Goal: Task Accomplishment & Management: Complete application form

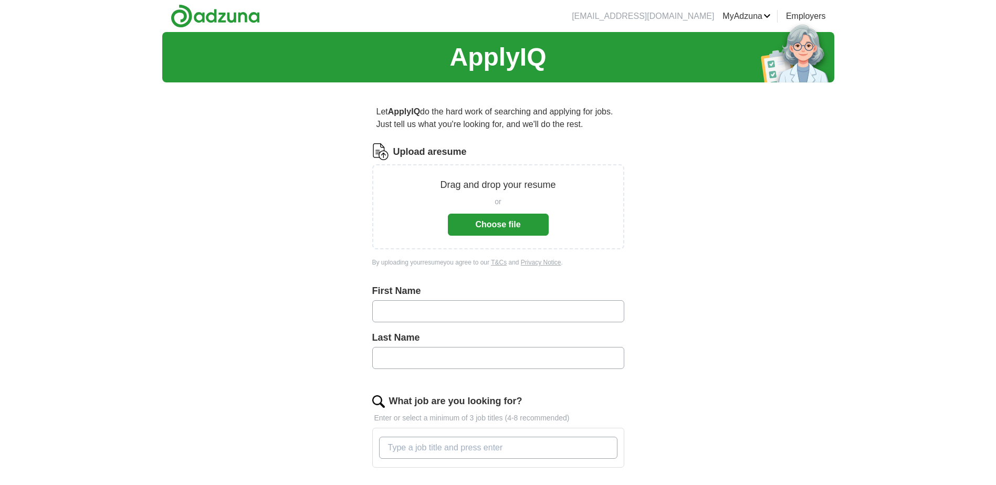
click at [477, 222] on button "Choose file" at bounding box center [498, 225] width 101 height 22
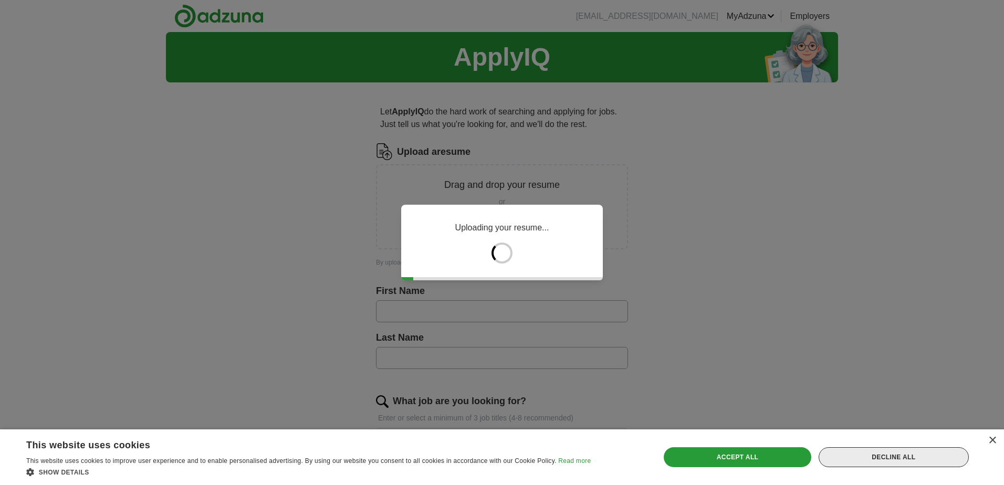
click at [891, 456] on div "Decline all" at bounding box center [894, 457] width 150 height 20
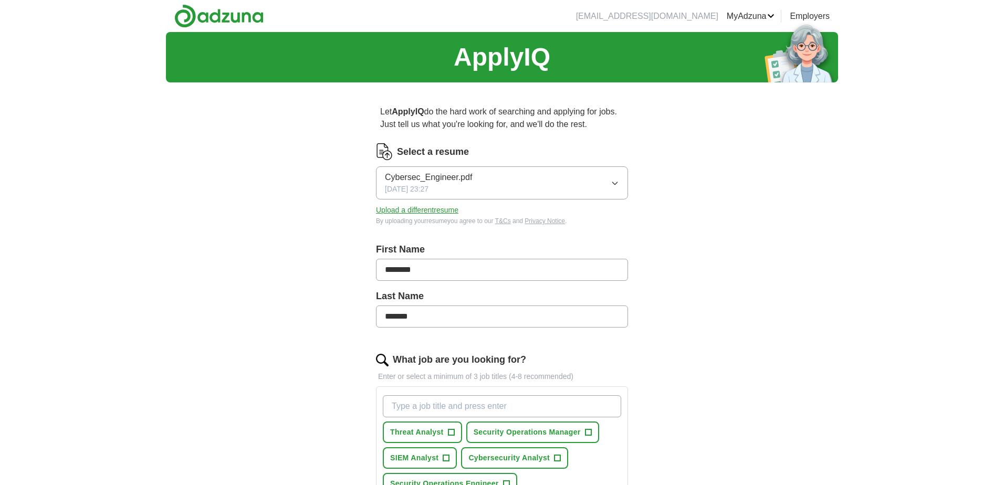
type input "********"
type input "*******"
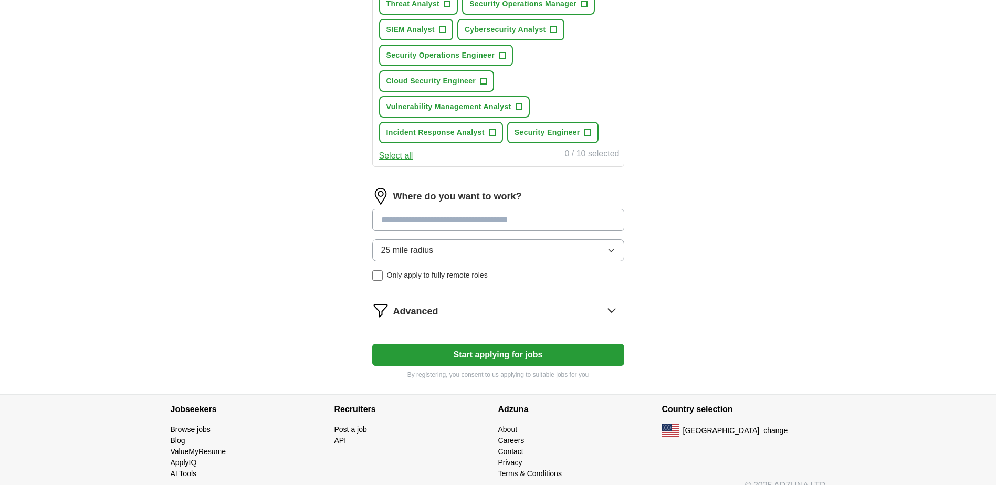
scroll to position [444, 0]
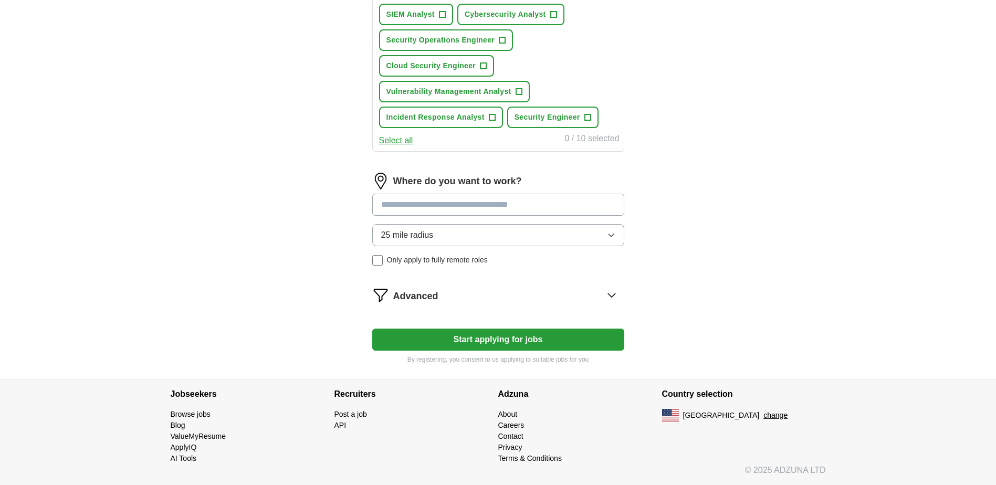
click at [486, 339] on button "Start applying for jobs" at bounding box center [498, 340] width 252 height 22
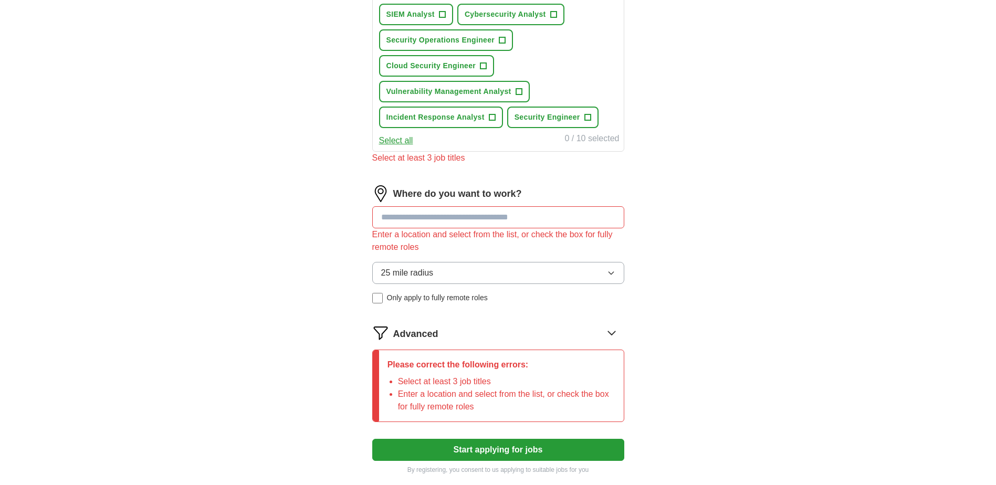
click at [417, 217] on input at bounding box center [498, 217] width 252 height 22
click at [426, 216] on input at bounding box center [498, 217] width 252 height 22
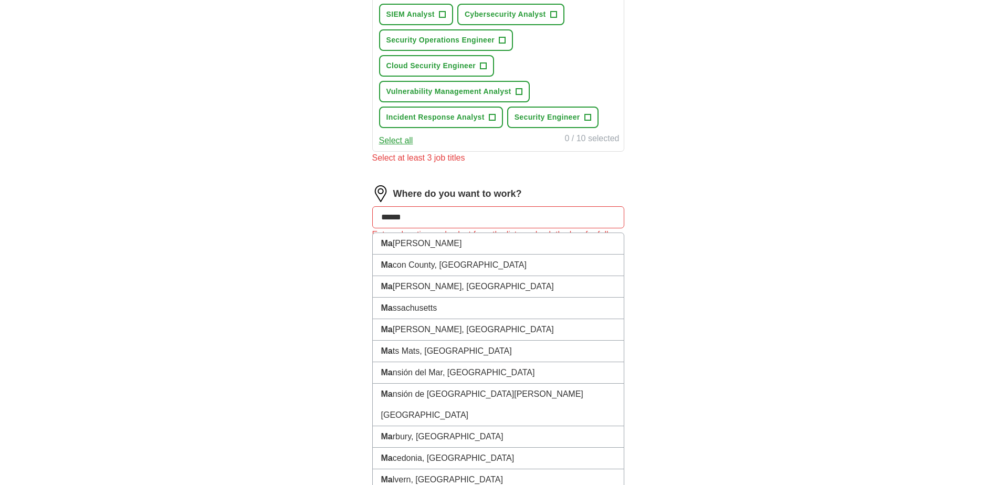
type input "*******"
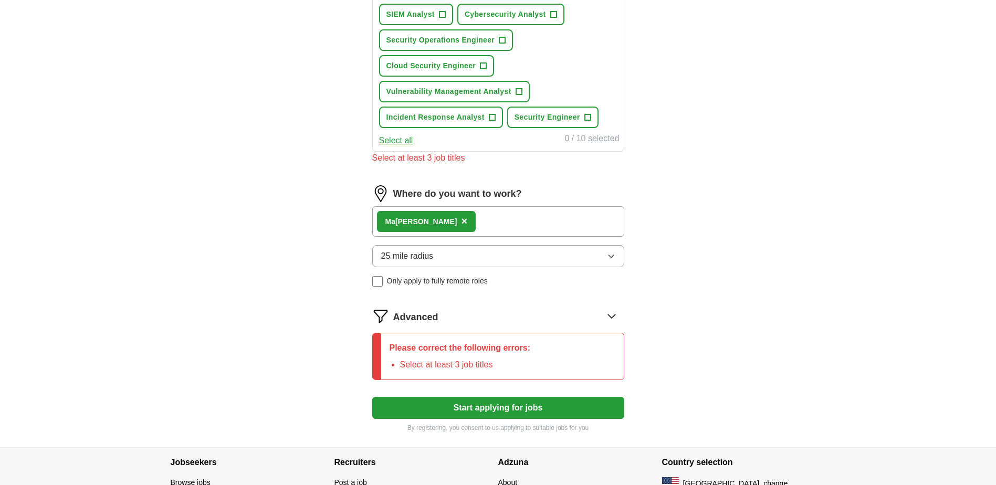
scroll to position [512, 0]
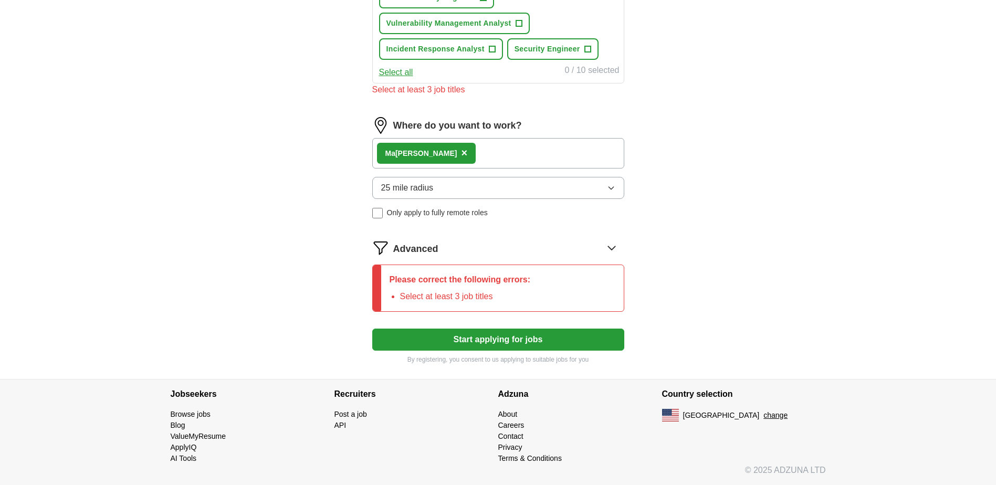
click at [483, 151] on div "Ma [PERSON_NAME] ×" at bounding box center [498, 153] width 252 height 30
click at [493, 295] on li "Select at least 3 job titles" at bounding box center [465, 296] width 131 height 13
click at [614, 250] on icon at bounding box center [611, 247] width 17 height 17
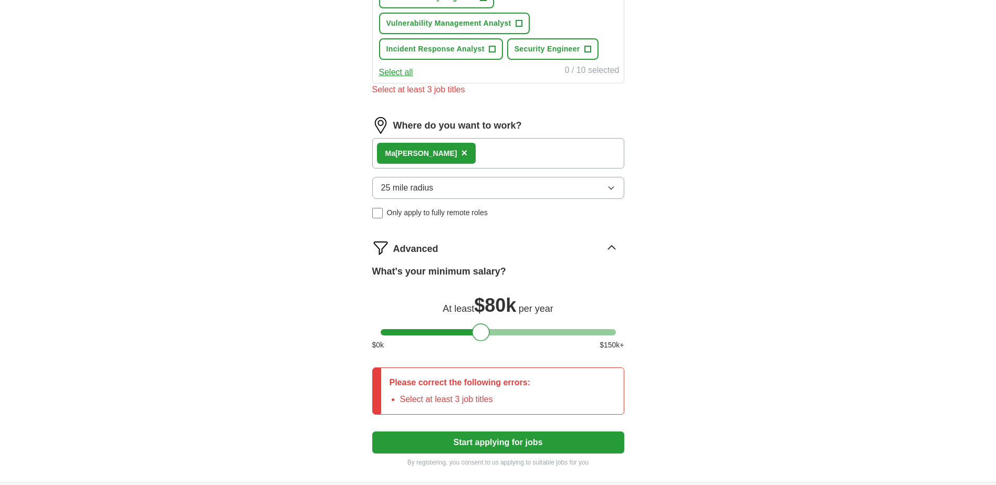
drag, startPoint x: 389, startPoint y: 330, endPoint x: 481, endPoint y: 340, distance: 92.5
click at [481, 340] on div at bounding box center [481, 332] width 18 height 18
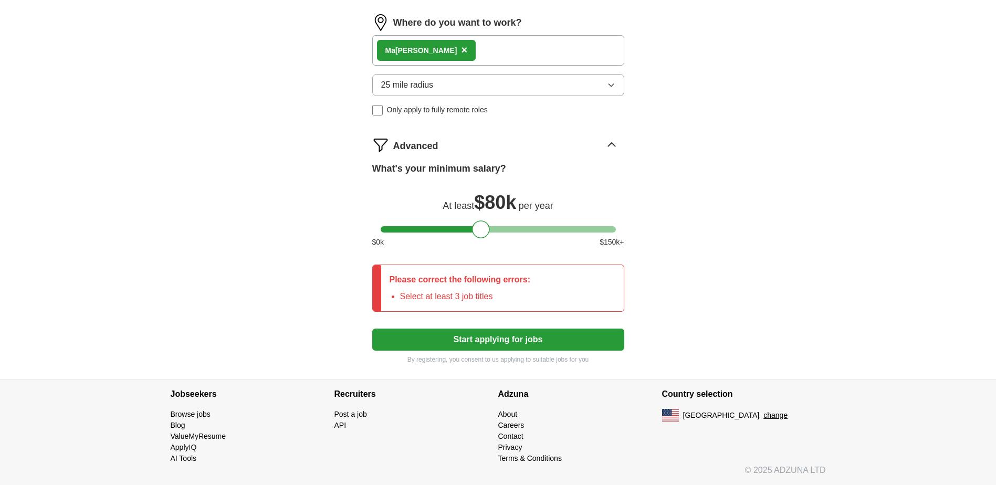
click at [473, 344] on button "Start applying for jobs" at bounding box center [498, 340] width 252 height 22
click at [451, 297] on li "Select at least 3 job titles" at bounding box center [465, 296] width 131 height 13
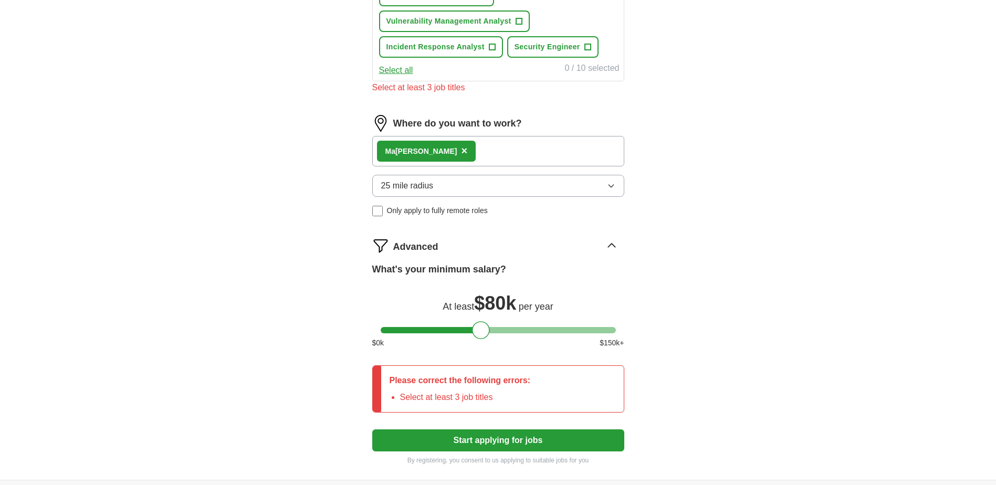
scroll to position [510, 0]
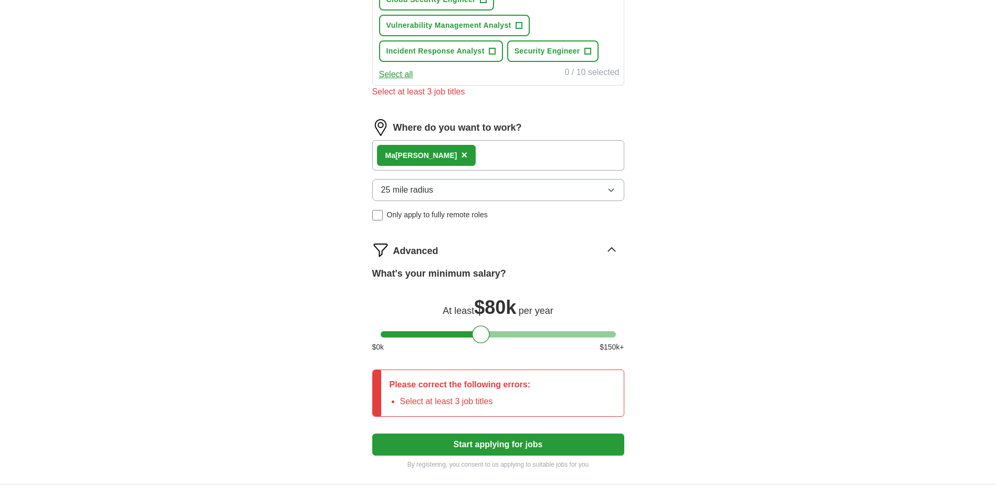
click at [458, 154] on div "Ma [PERSON_NAME] ×" at bounding box center [498, 155] width 252 height 30
click at [610, 190] on icon "button" at bounding box center [611, 190] width 5 height 3
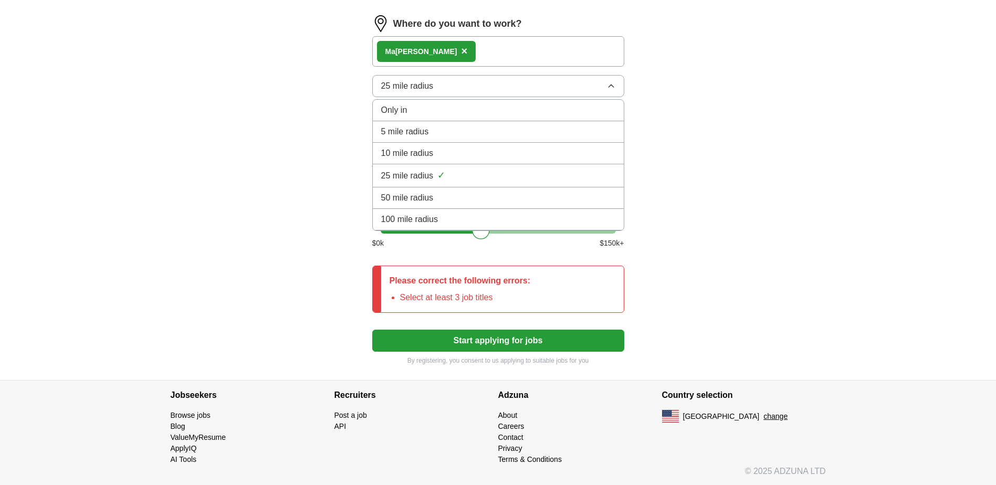
scroll to position [615, 0]
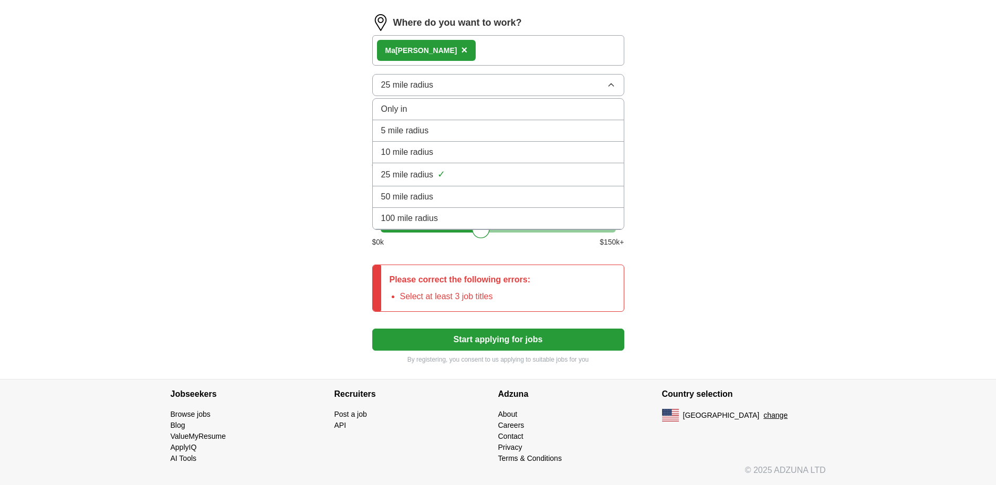
click at [403, 217] on span "100 mile radius" at bounding box center [409, 218] width 57 height 13
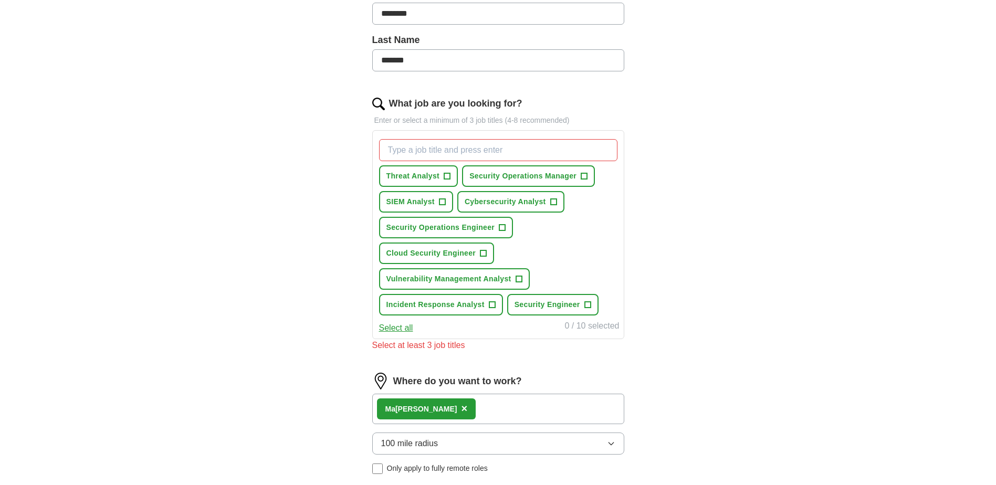
scroll to position [247, 0]
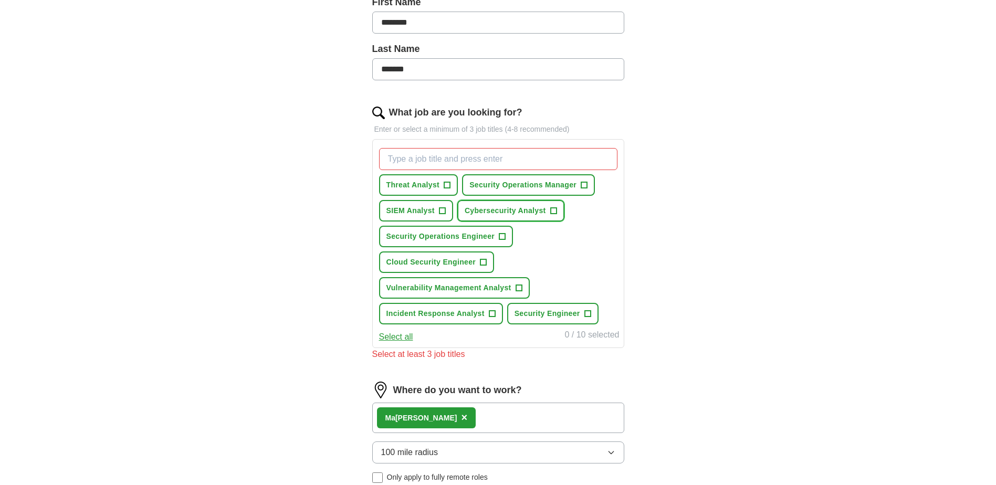
click at [552, 211] on span "+" at bounding box center [553, 211] width 6 height 8
click at [502, 236] on span "+" at bounding box center [502, 237] width 6 height 8
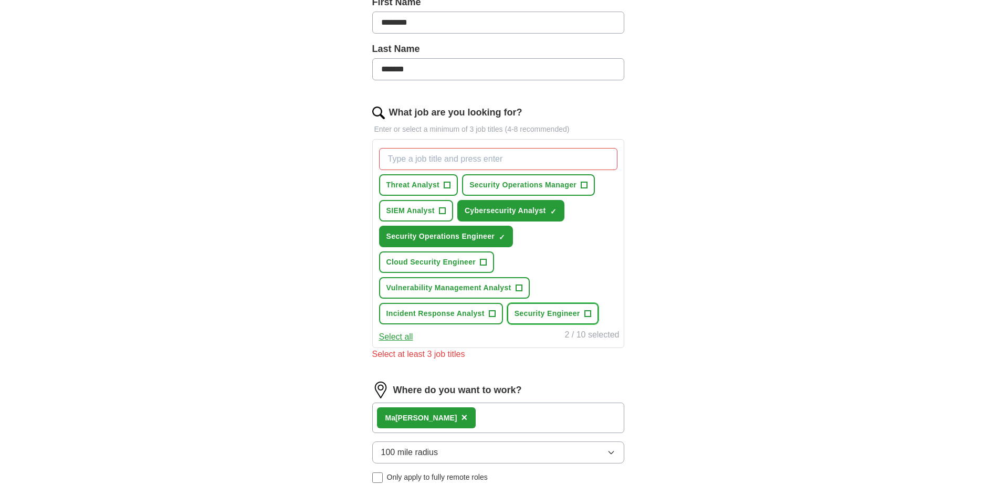
click at [587, 313] on span "+" at bounding box center [587, 314] width 6 height 8
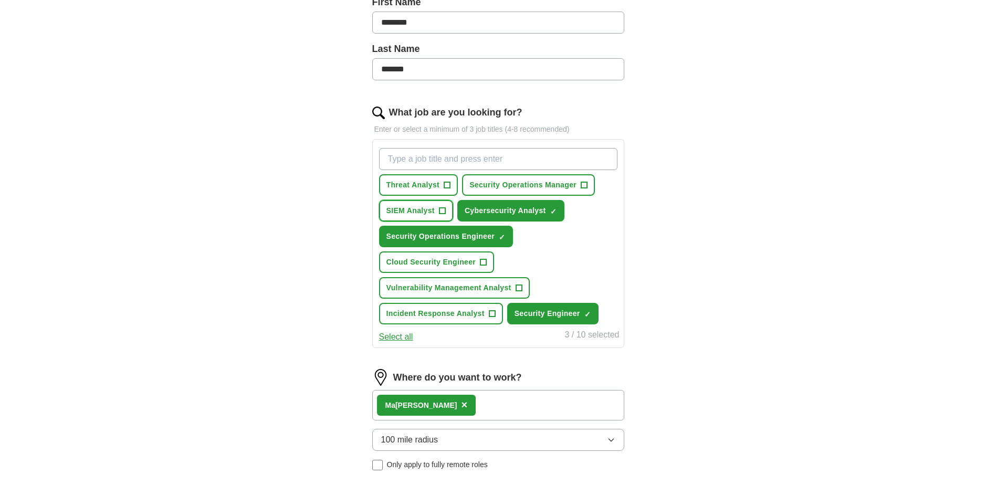
click at [441, 211] on span "+" at bounding box center [442, 211] width 6 height 8
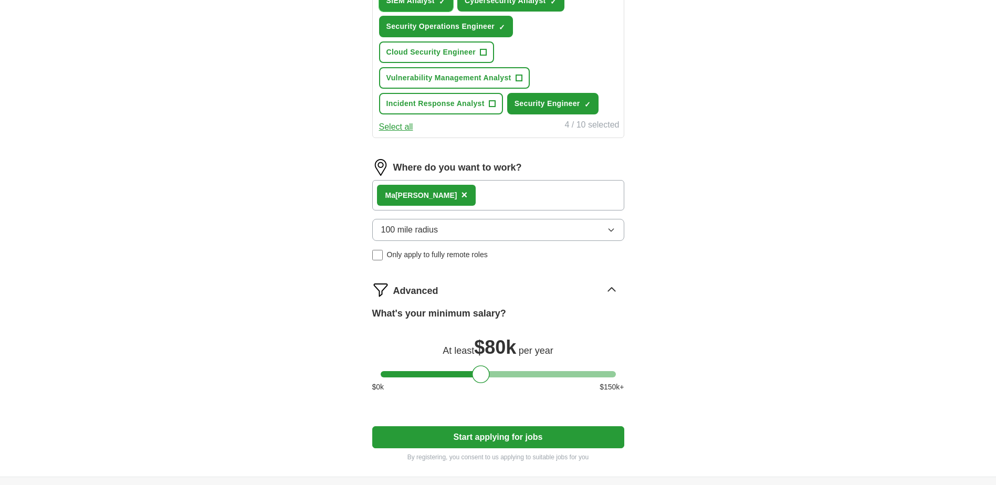
scroll to position [555, 0]
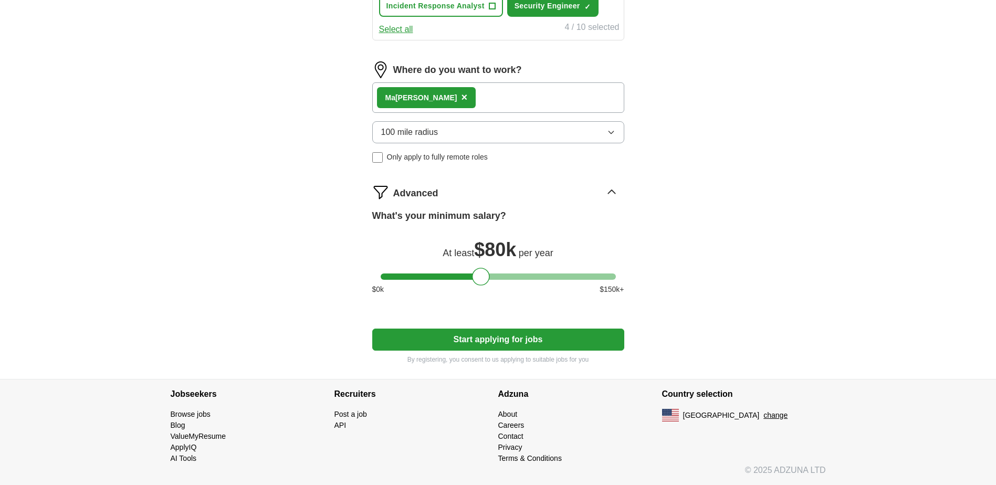
click at [484, 338] on button "Start applying for jobs" at bounding box center [498, 340] width 252 height 22
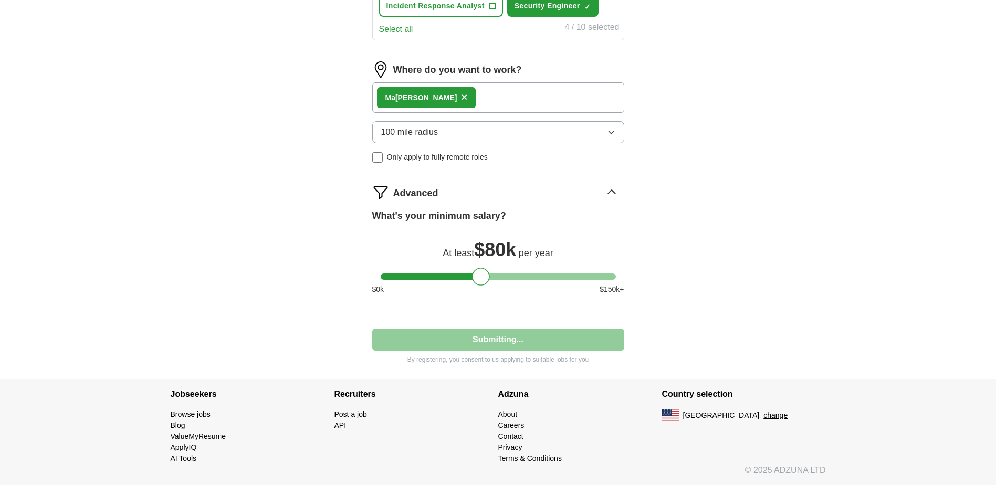
select select "**"
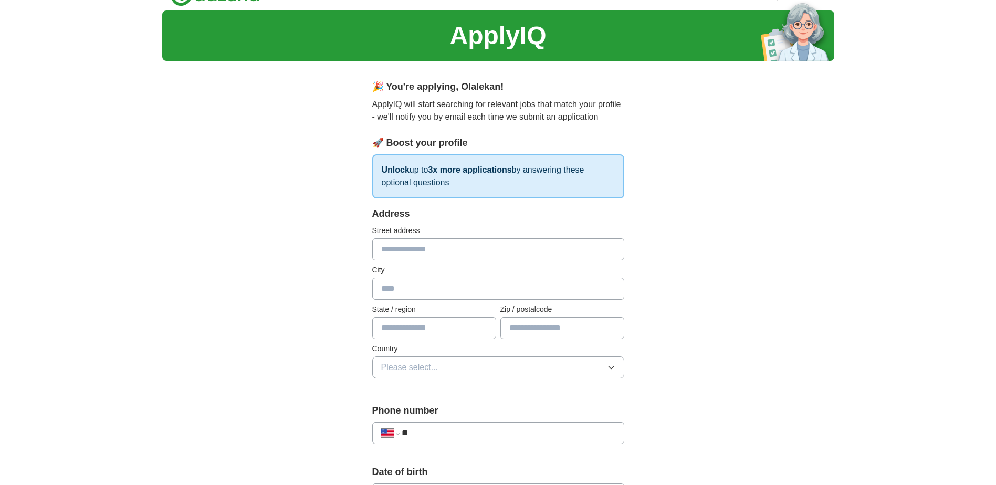
scroll to position [0, 0]
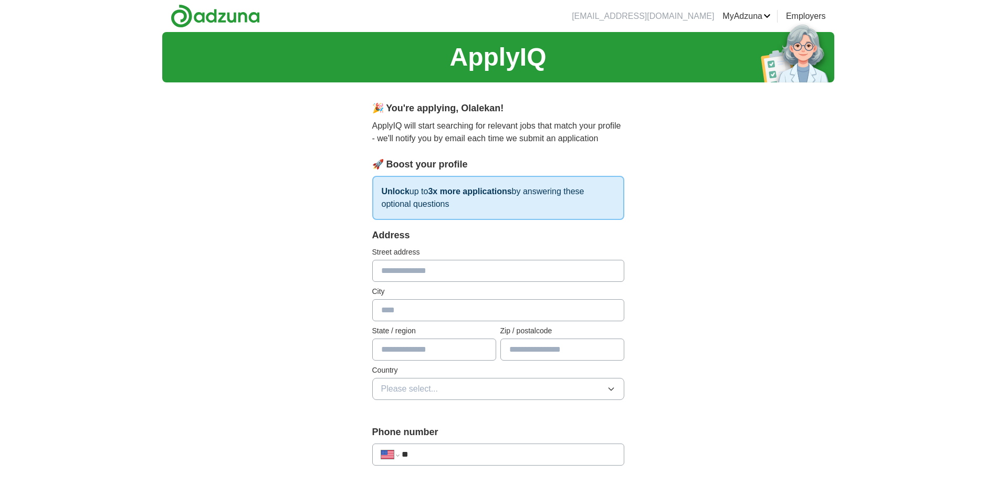
click at [417, 272] on input "text" at bounding box center [498, 271] width 252 height 22
type input "*"
type input "**********"
click at [394, 313] on input "text" at bounding box center [498, 310] width 252 height 22
type input "*****"
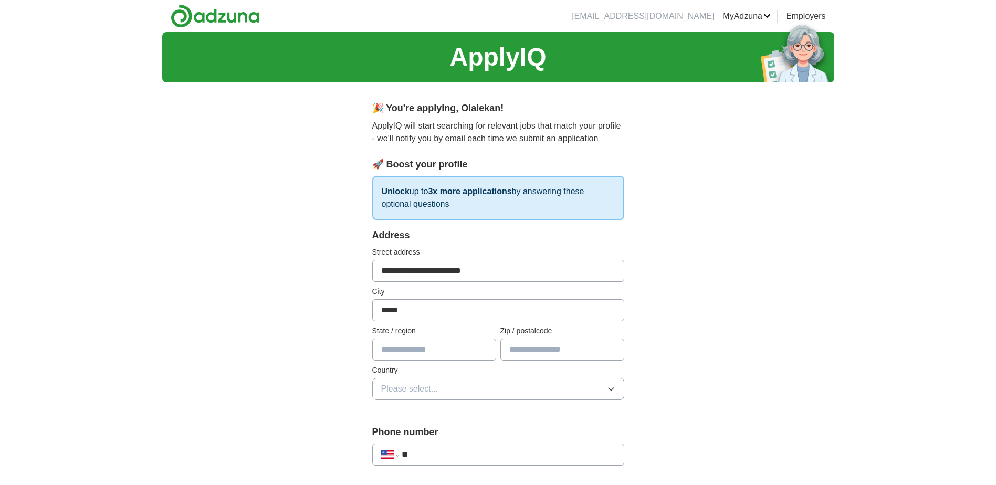
click at [415, 352] on input "text" at bounding box center [434, 350] width 124 height 22
type input "********"
click at [538, 347] on input "text" at bounding box center [562, 350] width 124 height 22
type input "*****"
click at [447, 386] on button "Please select..." at bounding box center [498, 389] width 252 height 22
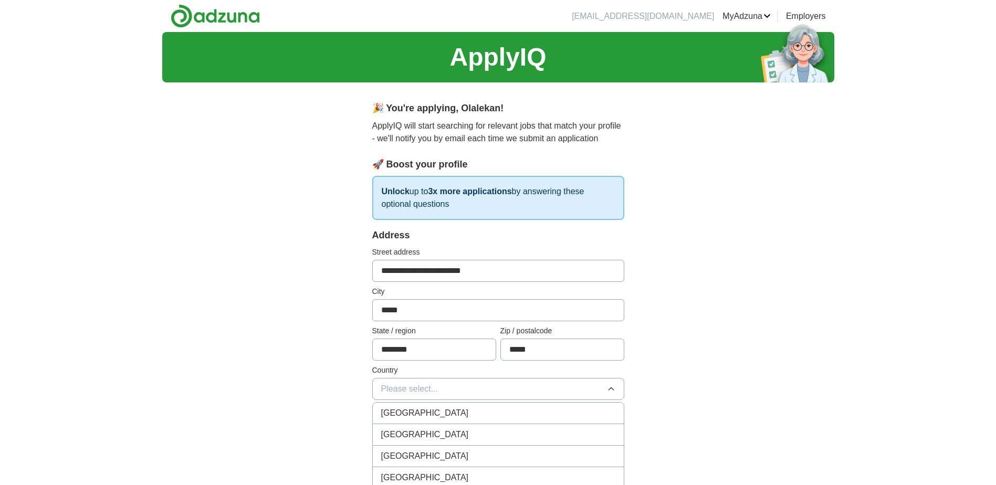
click at [407, 430] on span "[GEOGRAPHIC_DATA]" at bounding box center [425, 434] width 88 height 13
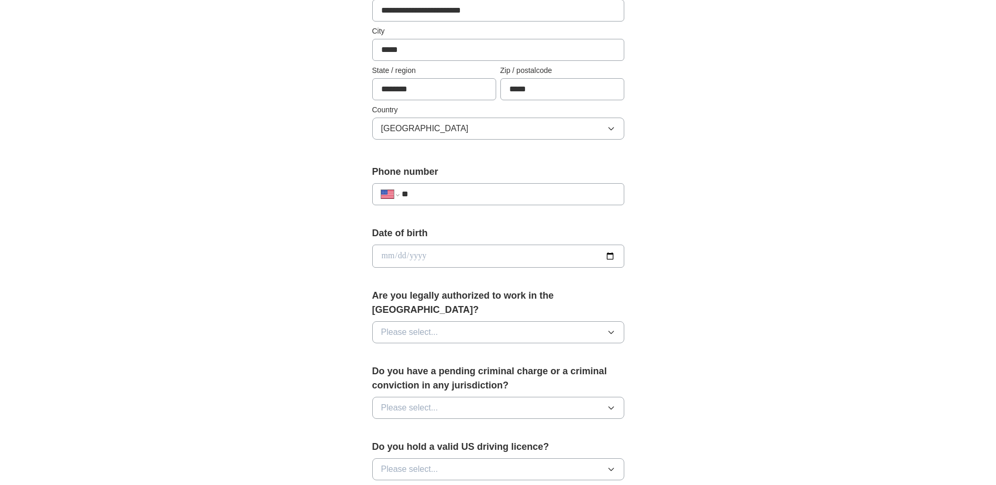
scroll to position [263, 0]
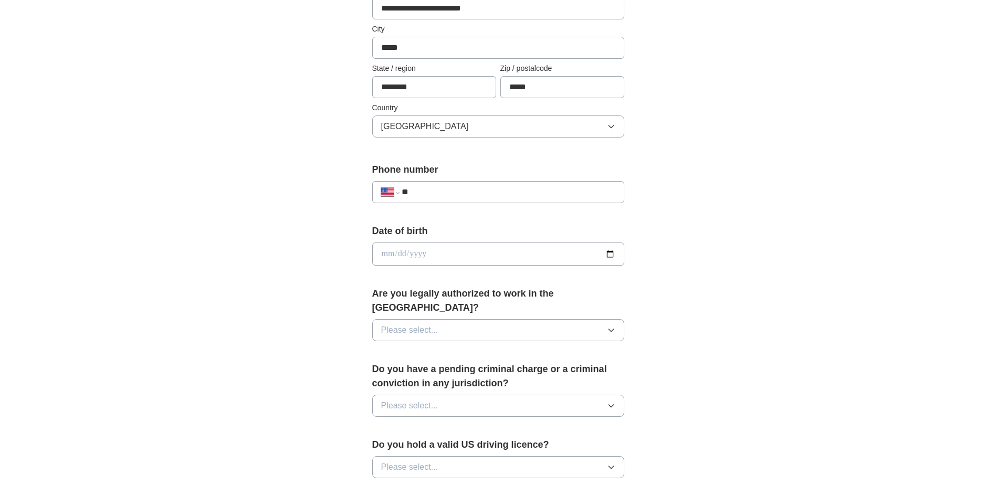
click at [432, 191] on input "**" at bounding box center [508, 192] width 213 height 13
type input "**********"
click at [436, 255] on input "date" at bounding box center [498, 254] width 252 height 23
click at [432, 253] on input "date" at bounding box center [498, 254] width 252 height 23
type input "**********"
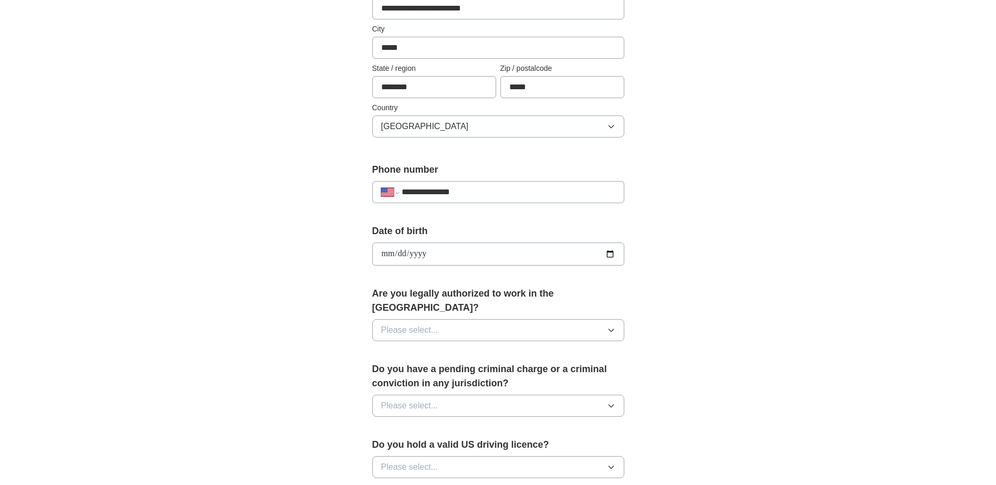
click at [403, 324] on span "Please select..." at bounding box center [409, 330] width 57 height 13
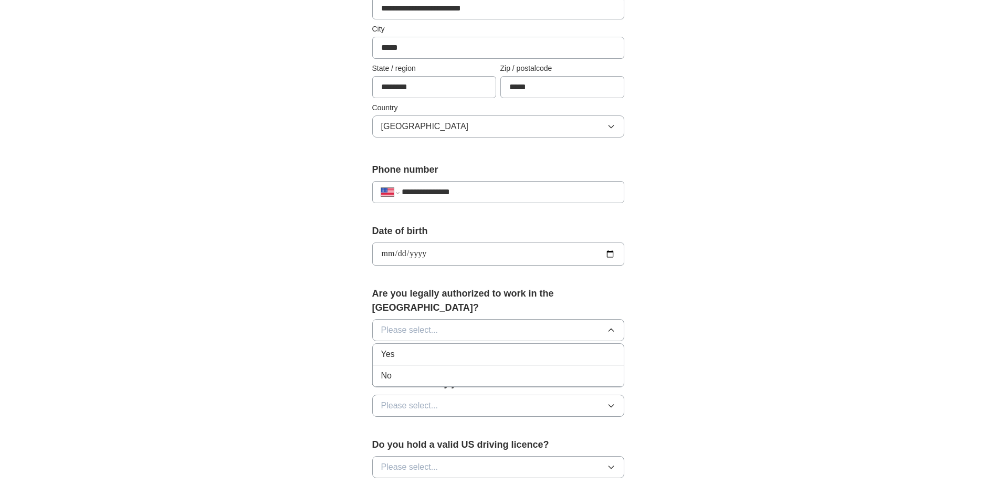
click at [396, 348] on div "Yes" at bounding box center [498, 354] width 234 height 13
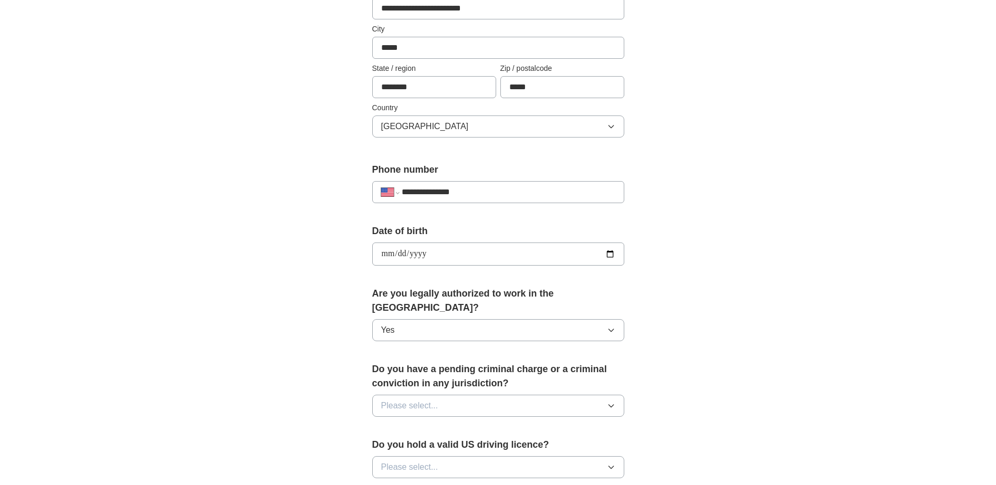
click at [405, 400] on span "Please select..." at bounding box center [409, 406] width 57 height 13
click at [384, 445] on span "No" at bounding box center [386, 451] width 11 height 13
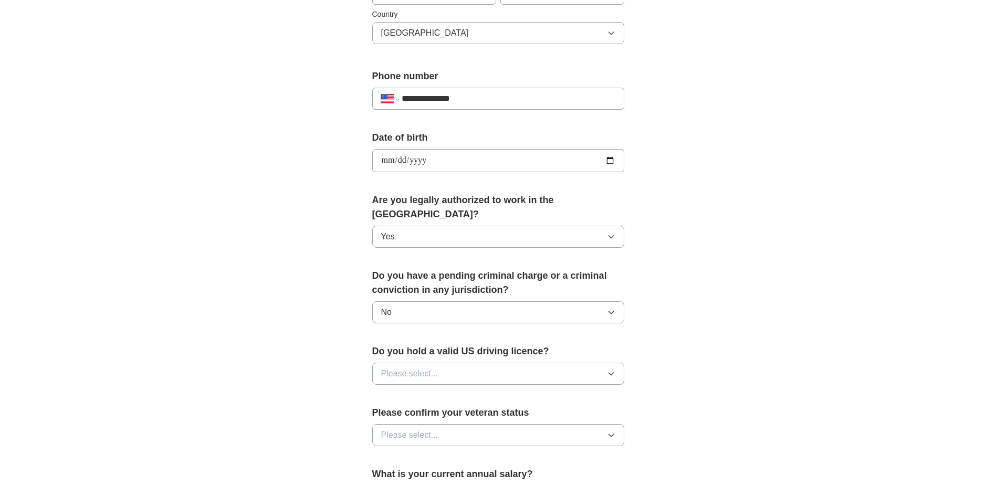
scroll to position [368, 0]
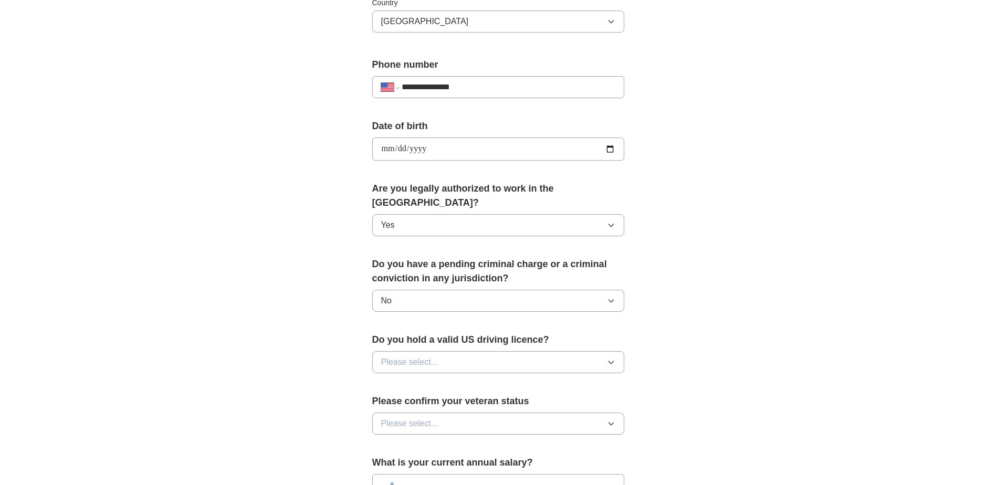
click at [410, 356] on span "Please select..." at bounding box center [409, 362] width 57 height 13
click at [392, 402] on div "No" at bounding box center [498, 408] width 234 height 13
click at [393, 353] on button "No" at bounding box center [498, 362] width 252 height 22
click at [399, 380] on div "Yes" at bounding box center [498, 386] width 234 height 13
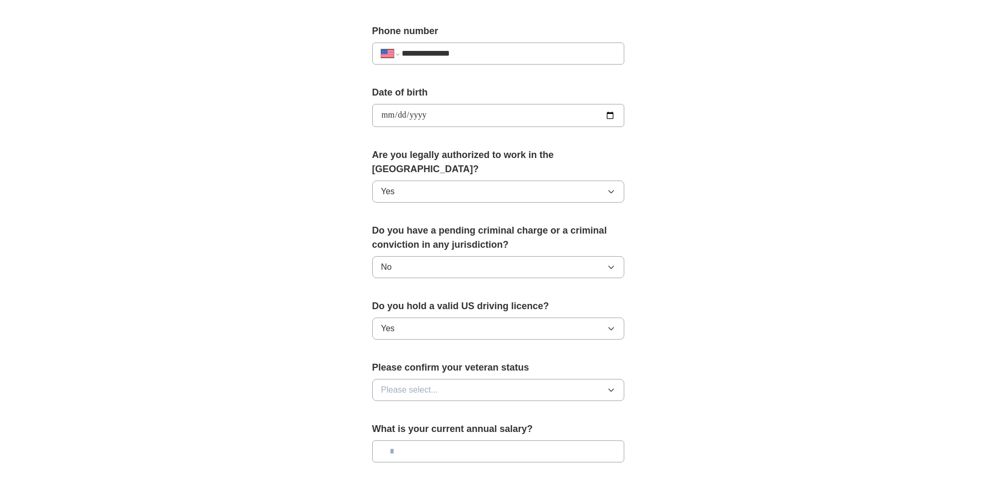
scroll to position [420, 0]
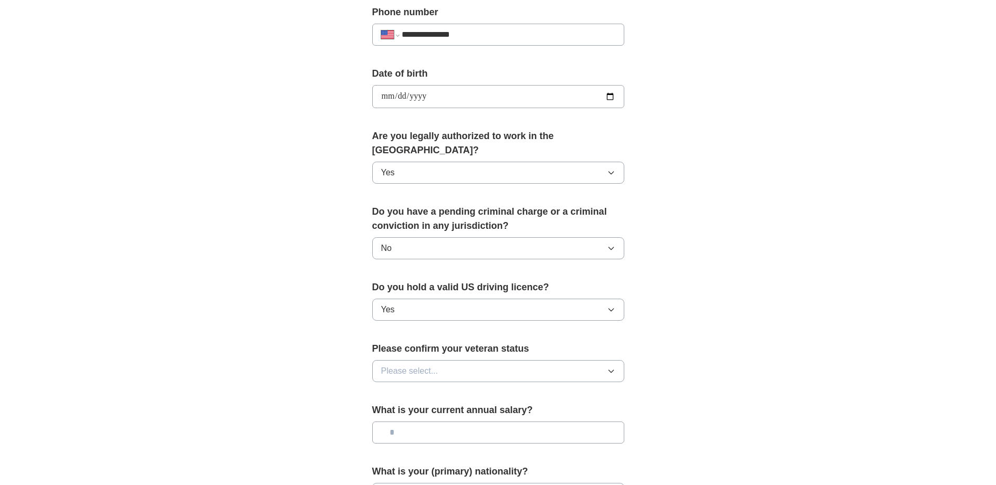
click at [421, 365] on span "Please select..." at bounding box center [409, 371] width 57 height 13
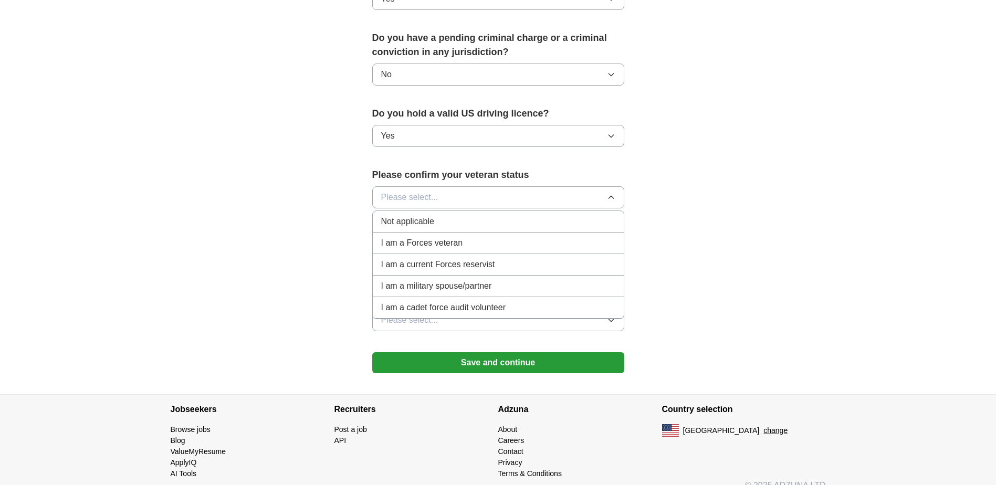
scroll to position [595, 0]
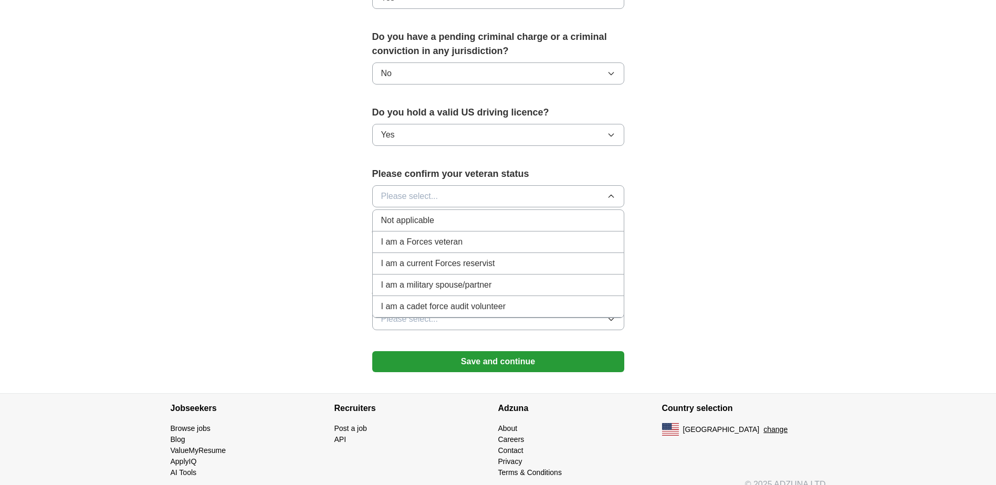
click at [397, 214] on span "Not applicable" at bounding box center [407, 220] width 53 height 13
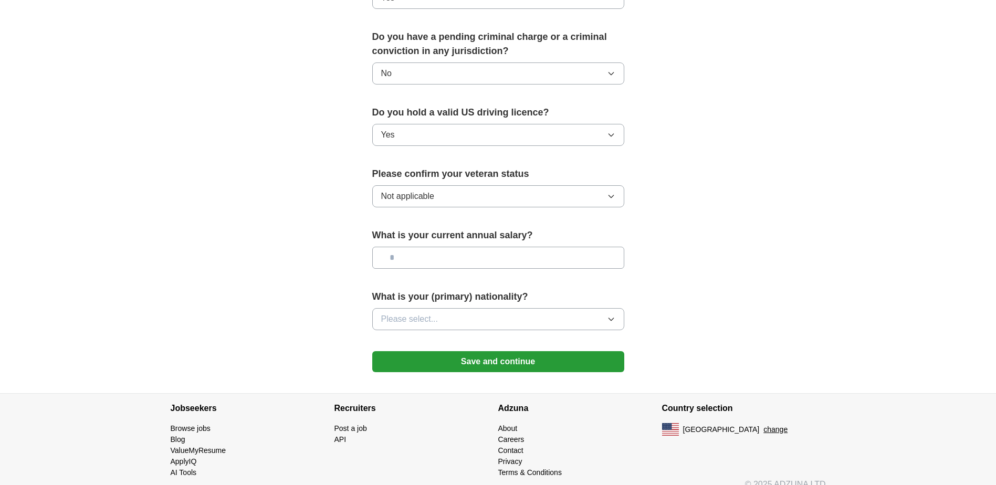
click at [415, 247] on input "text" at bounding box center [498, 258] width 252 height 22
type input "********"
click at [519, 308] on button "Please select..." at bounding box center [498, 319] width 252 height 22
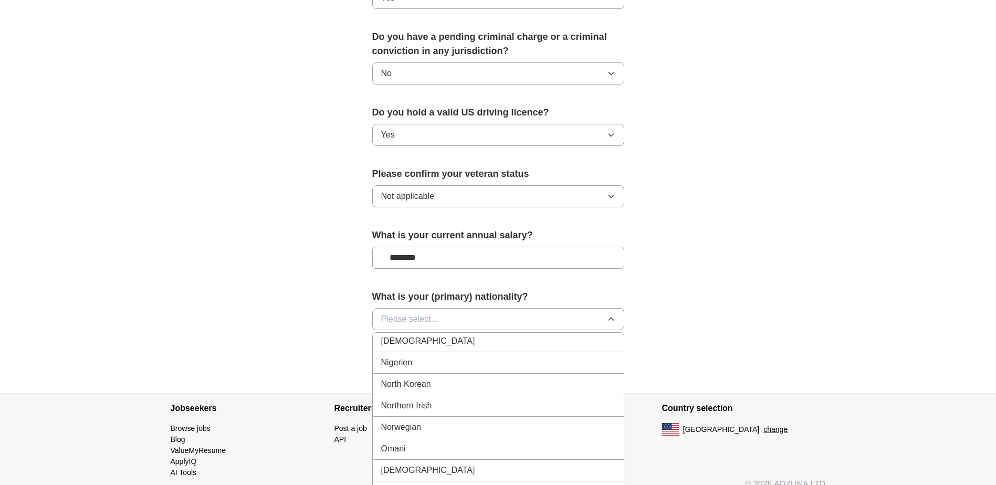
scroll to position [2783, 0]
click at [400, 331] on span "[DEMOGRAPHIC_DATA]" at bounding box center [428, 337] width 94 height 13
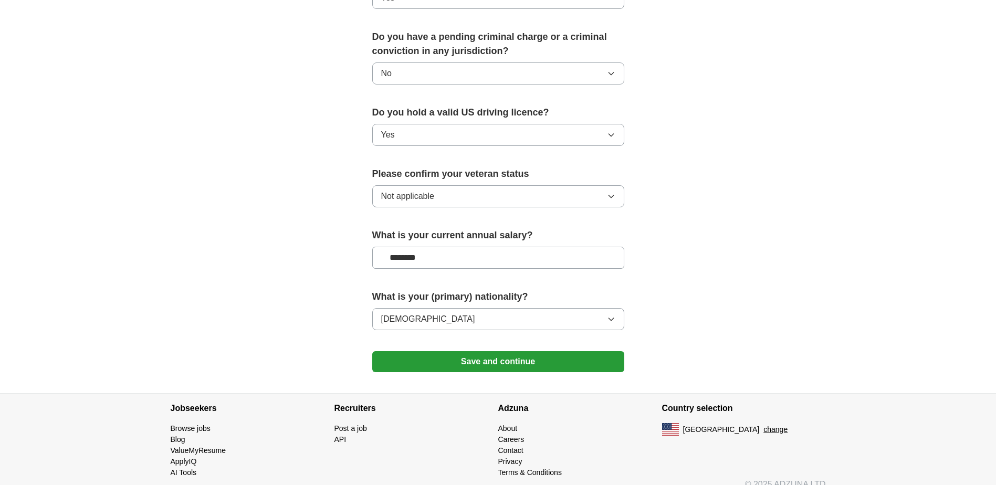
click at [479, 351] on button "Save and continue" at bounding box center [498, 361] width 252 height 21
